Goal: Transaction & Acquisition: Purchase product/service

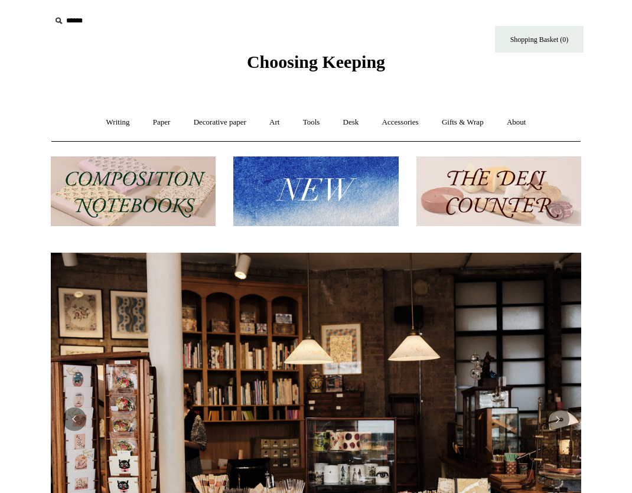
click at [320, 185] on img at bounding box center [315, 192] width 165 height 70
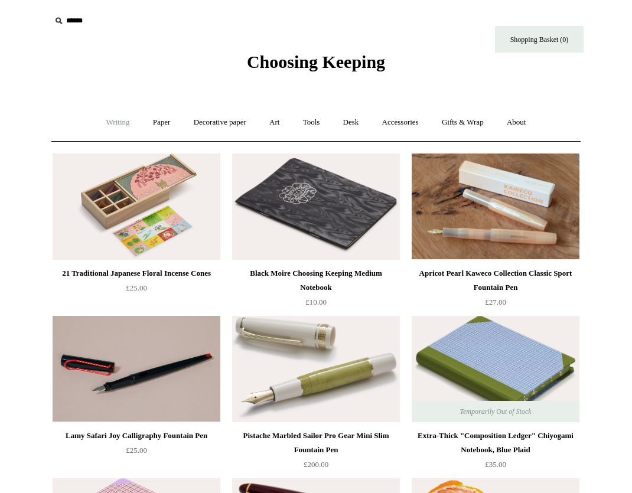
click at [113, 129] on link "Writing +" at bounding box center [118, 122] width 45 height 31
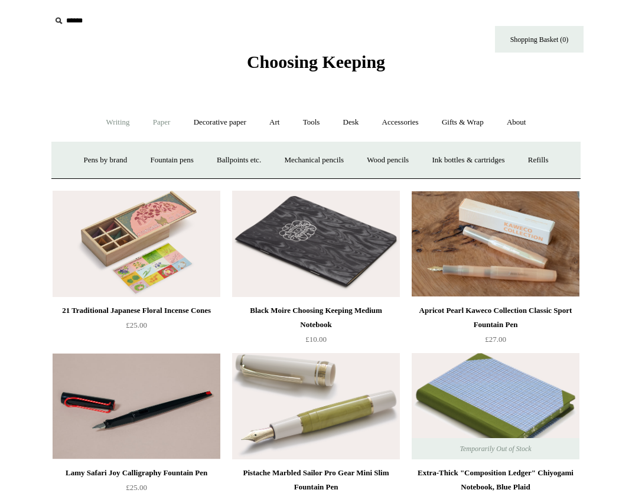
click at [154, 125] on link "Paper +" at bounding box center [161, 122] width 39 height 31
click at [147, 159] on link "Notebooks +" at bounding box center [150, 160] width 54 height 31
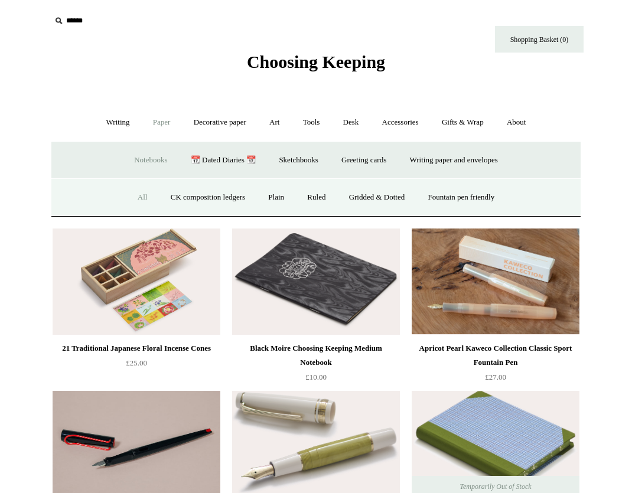
click at [141, 190] on link "All" at bounding box center [142, 197] width 31 height 31
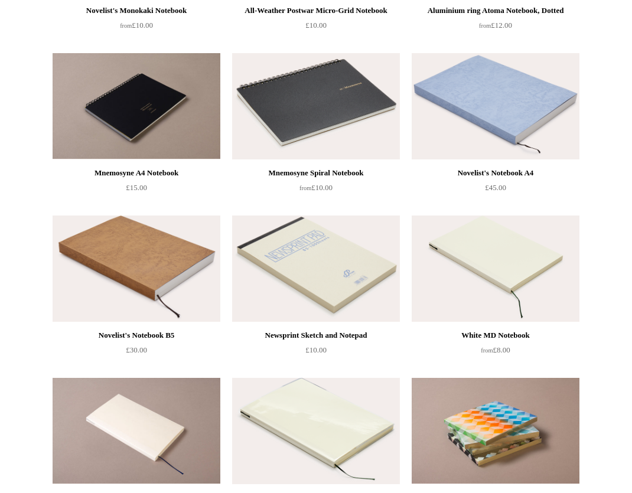
scroll to position [4002, 0]
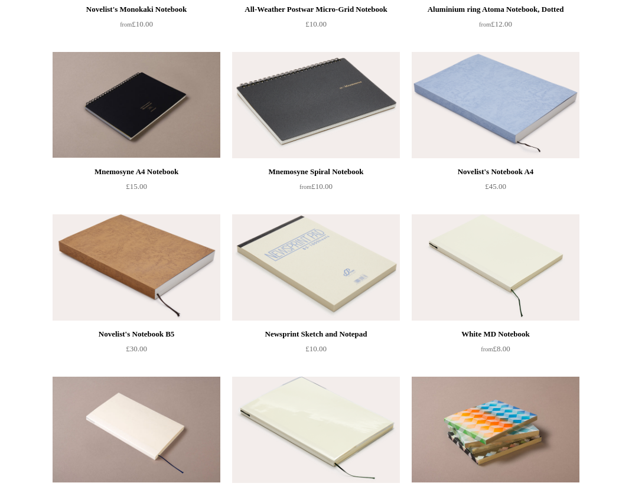
click at [320, 267] on img at bounding box center [316, 267] width 168 height 106
